Goal: Book appointment/travel/reservation

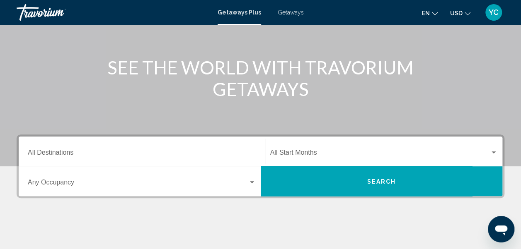
scroll to position [83, 0]
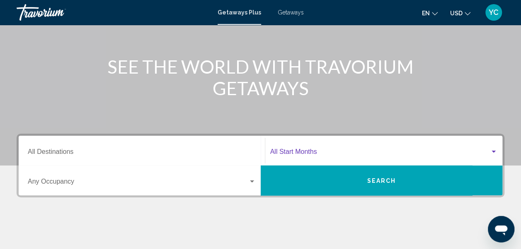
click at [495, 154] on div "Search widget" at bounding box center [493, 152] width 7 height 7
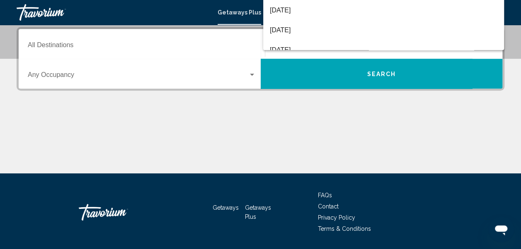
scroll to position [66, 0]
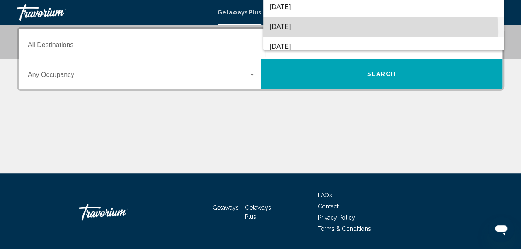
click at [321, 32] on span "[DATE]" at bounding box center [383, 27] width 227 height 20
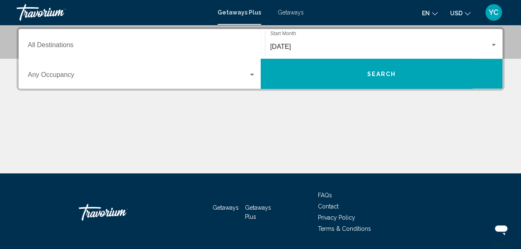
click at [56, 41] on div "Destination All Destinations" at bounding box center [142, 44] width 228 height 26
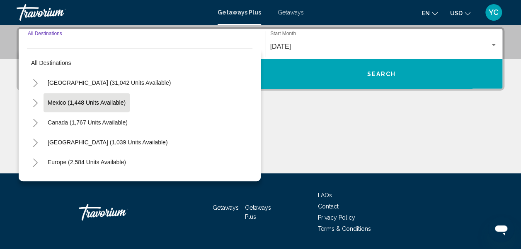
click at [107, 105] on span "Mexico (1,448 units available)" at bounding box center [87, 102] width 78 height 7
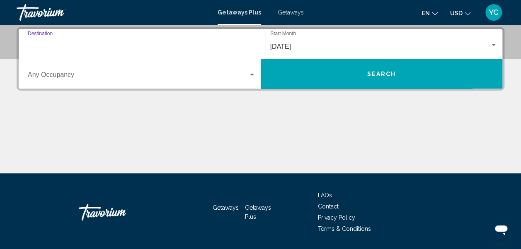
type input "**********"
click at [253, 75] on div "Search widget" at bounding box center [252, 75] width 4 height 2
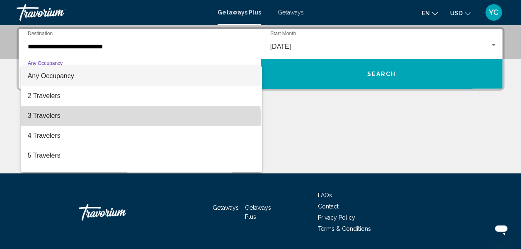
click at [140, 118] on span "3 Travelers" at bounding box center [142, 116] width 228 height 20
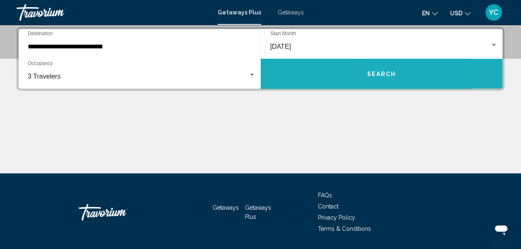
click at [404, 76] on button "Search" at bounding box center [382, 74] width 242 height 30
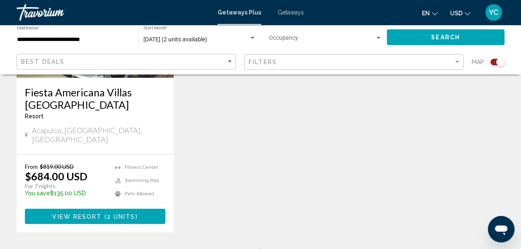
scroll to position [431, 0]
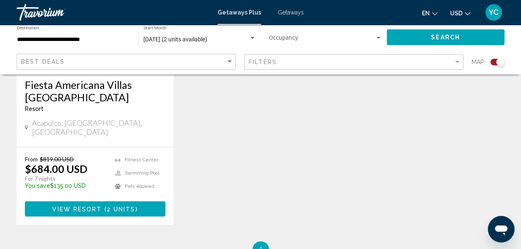
click at [83, 130] on div "Fiesta Americana Villas [GEOGRAPHIC_DATA] - This is an adults only resort [GEOG…" at bounding box center [95, 108] width 157 height 77
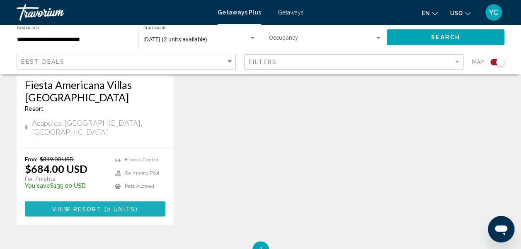
click at [94, 206] on span "View Resort" at bounding box center [76, 209] width 49 height 7
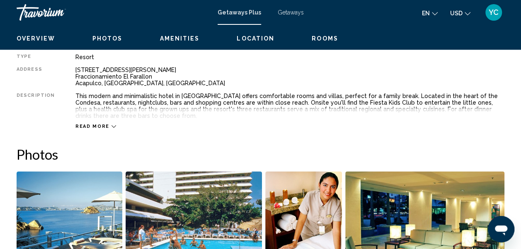
scroll to position [97, 0]
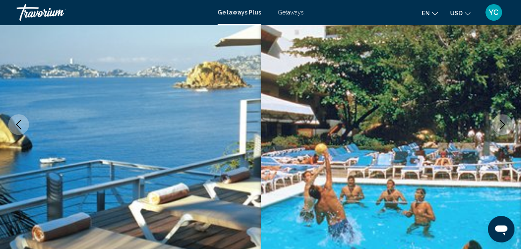
click at [504, 126] on icon "Next image" at bounding box center [502, 125] width 10 height 10
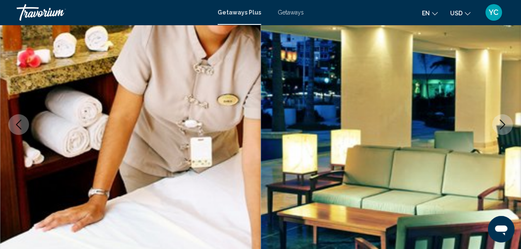
click at [504, 126] on icon "Next image" at bounding box center [502, 125] width 10 height 10
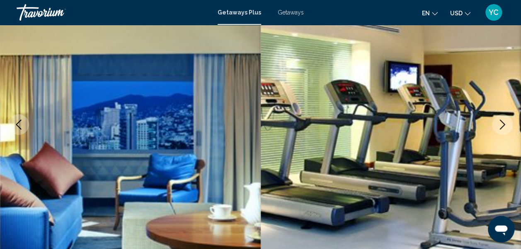
click at [504, 126] on icon "Next image" at bounding box center [502, 125] width 10 height 10
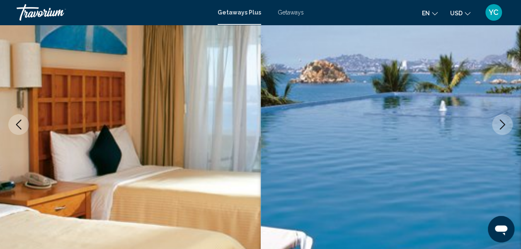
click at [504, 126] on icon "Next image" at bounding box center [502, 125] width 10 height 10
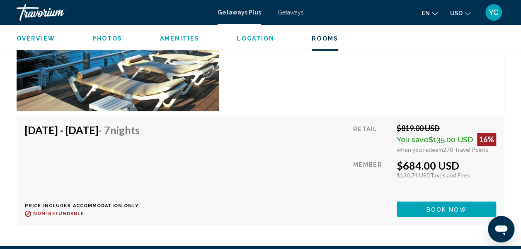
scroll to position [1698, 0]
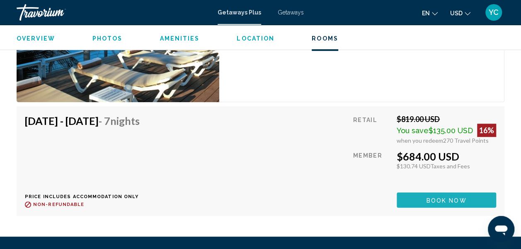
click at [442, 197] on span "Book now" at bounding box center [446, 200] width 40 height 7
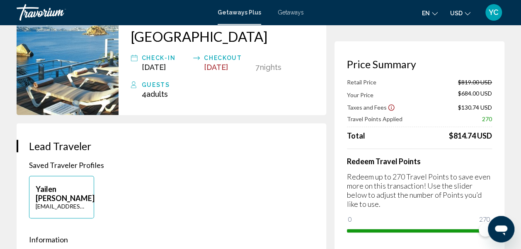
scroll to position [83, 0]
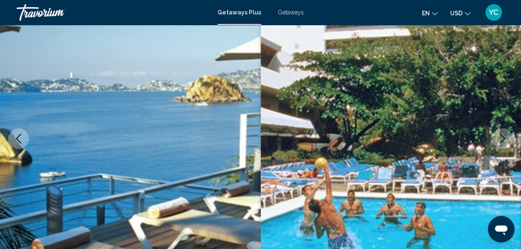
scroll to position [97, 0]
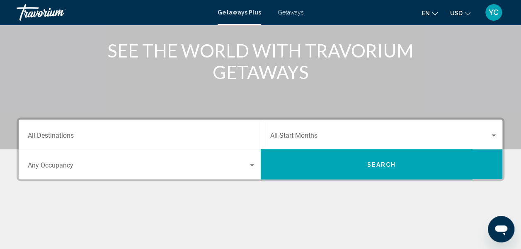
scroll to position [99, 0]
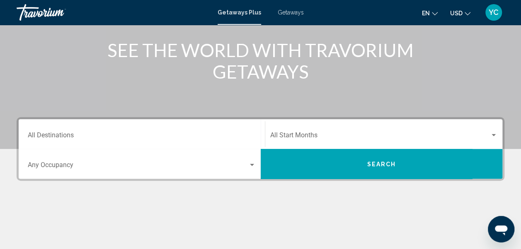
click at [252, 166] on div "Search widget" at bounding box center [251, 165] width 7 height 7
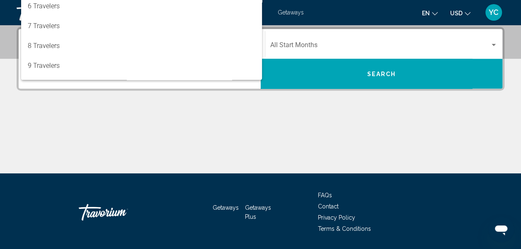
scroll to position [93, 0]
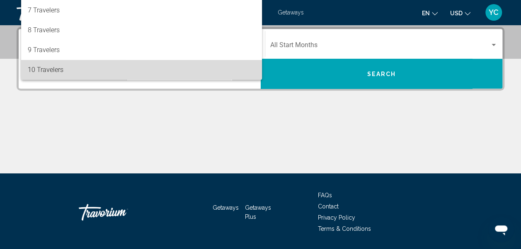
click at [193, 75] on span "10 Travelers" at bounding box center [142, 70] width 228 height 20
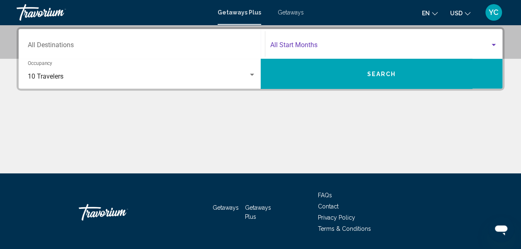
click at [493, 46] on div "Search widget" at bounding box center [493, 45] width 7 height 7
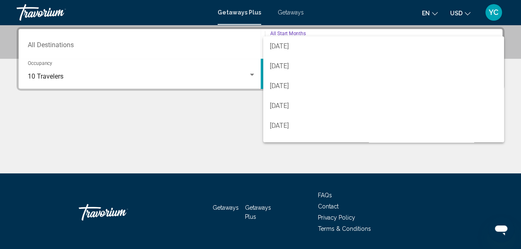
scroll to position [116, 0]
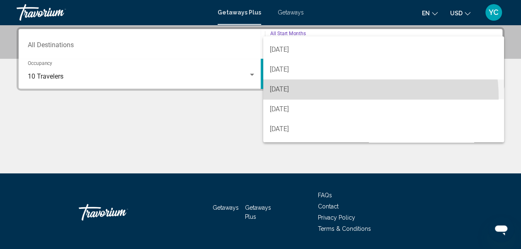
click at [348, 97] on span "[DATE]" at bounding box center [383, 90] width 227 height 20
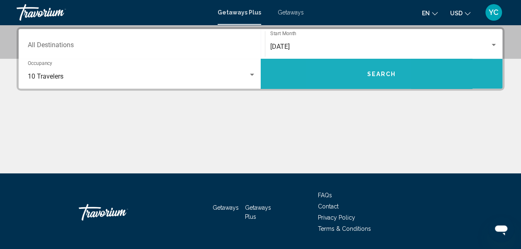
click at [352, 84] on button "Search" at bounding box center [382, 74] width 242 height 30
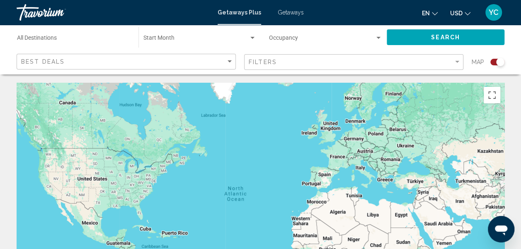
scroll to position [218, 0]
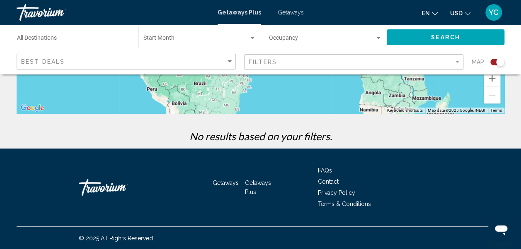
click at [293, 12] on span "Getaways" at bounding box center [291, 12] width 26 height 7
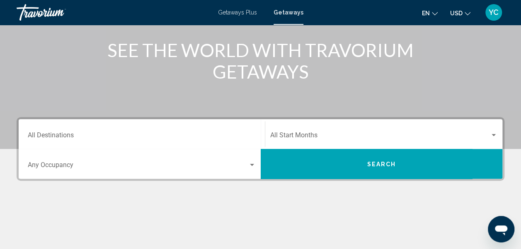
scroll to position [105, 0]
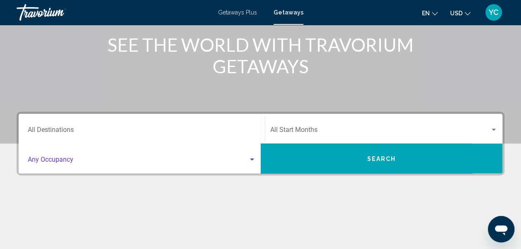
click at [251, 161] on div "Search widget" at bounding box center [251, 160] width 7 height 7
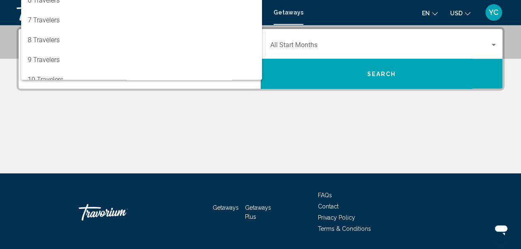
scroll to position [93, 0]
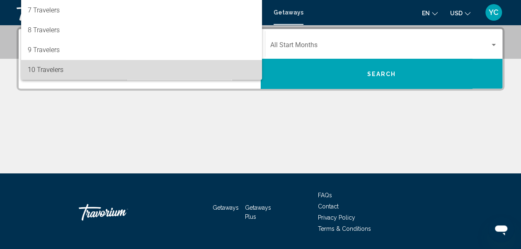
click at [235, 75] on span "10 Travelers" at bounding box center [142, 70] width 228 height 20
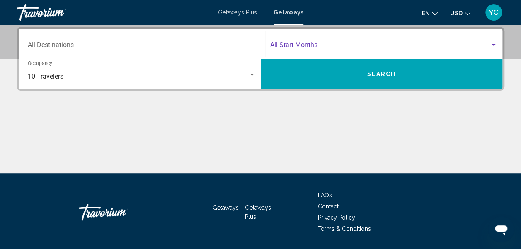
click at [492, 43] on div "Search widget" at bounding box center [493, 45] width 7 height 7
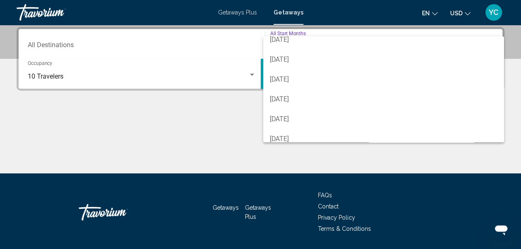
scroll to position [116, 0]
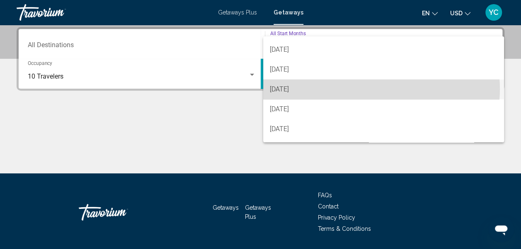
click at [381, 89] on span "[DATE]" at bounding box center [383, 90] width 227 height 20
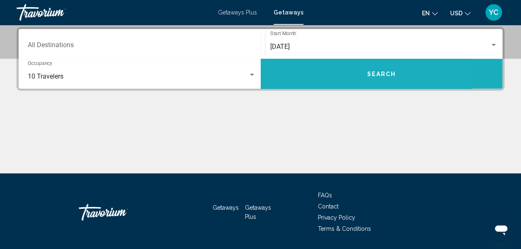
click at [382, 80] on button "Search" at bounding box center [382, 74] width 242 height 30
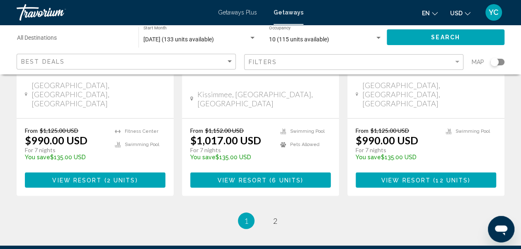
scroll to position [1127, 0]
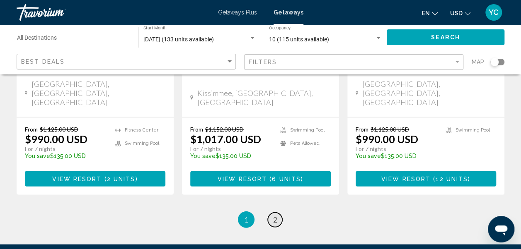
click at [271, 213] on link "page 2" at bounding box center [275, 220] width 14 height 14
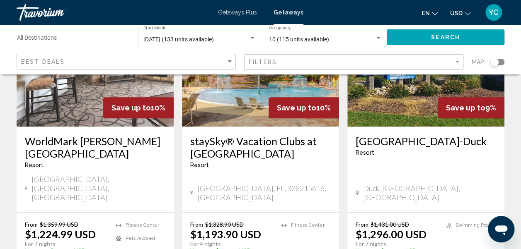
scroll to position [133, 0]
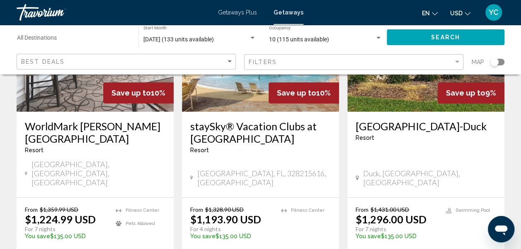
click at [305, 227] on ul "Fitness Center" at bounding box center [306, 225] width 50 height 39
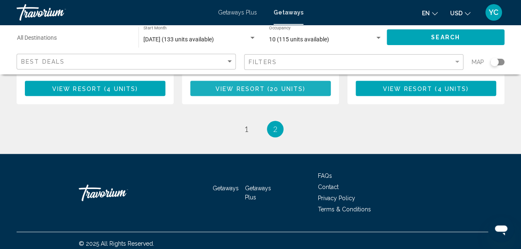
click at [294, 87] on button "View Resort ( 20 units )" at bounding box center [260, 88] width 140 height 15
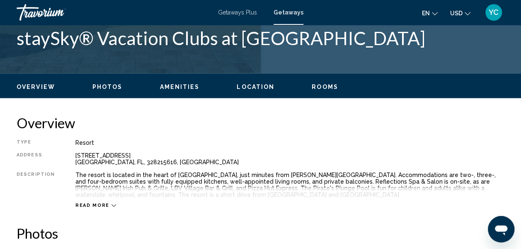
scroll to position [345, 0]
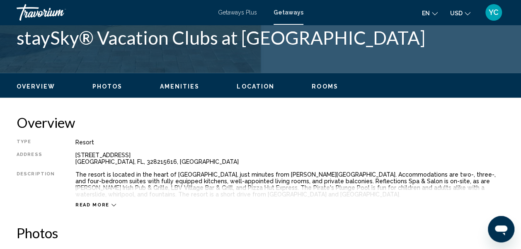
click at [316, 87] on span "Rooms" at bounding box center [325, 86] width 27 height 7
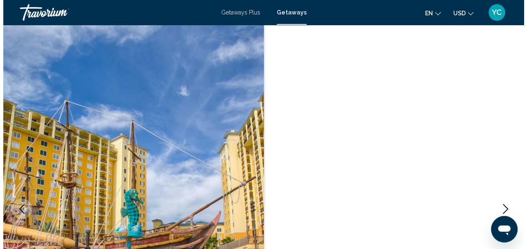
scroll to position [0, 0]
